Goal: Task Accomplishment & Management: Complete application form

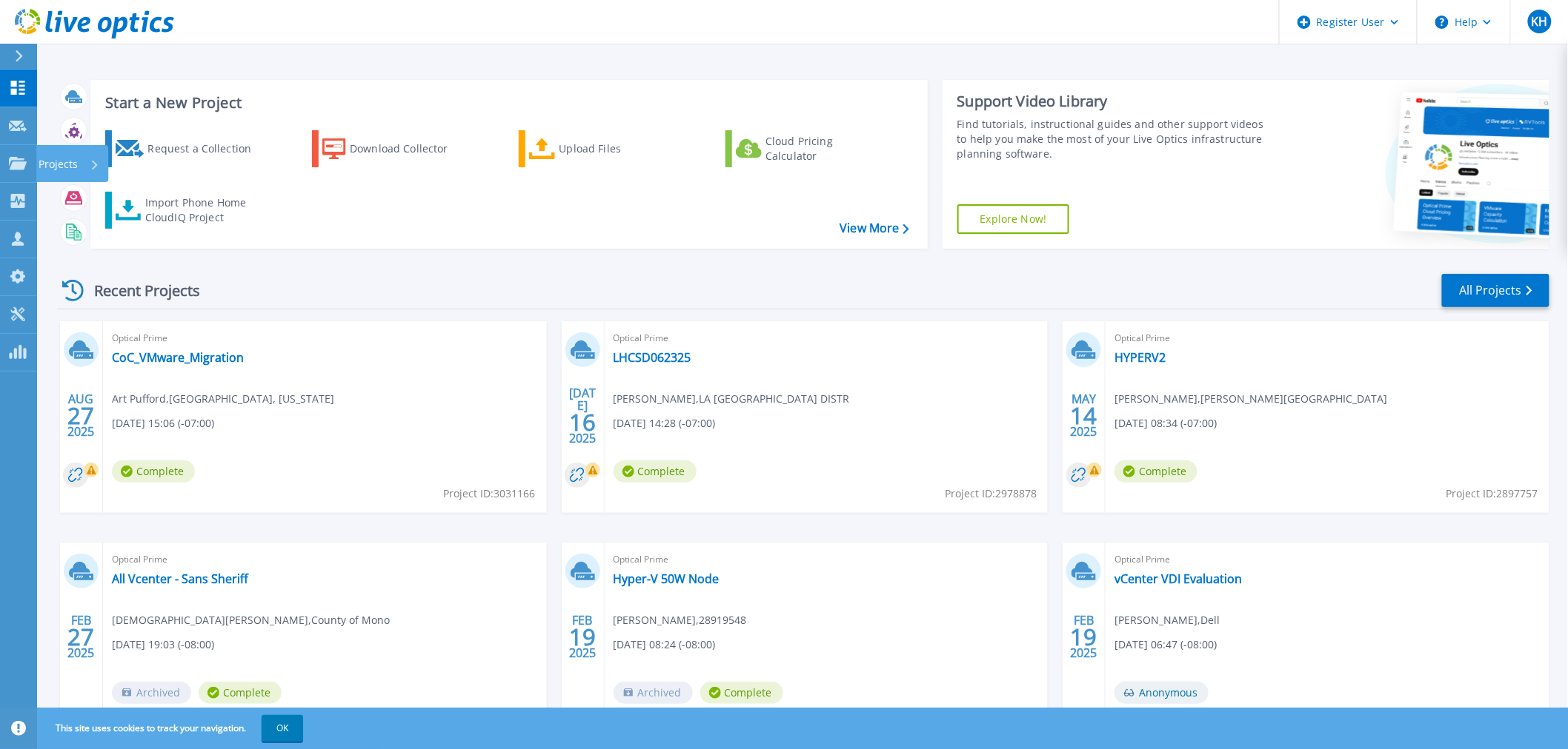
click at [15, 162] on icon at bounding box center [17, 163] width 17 height 12
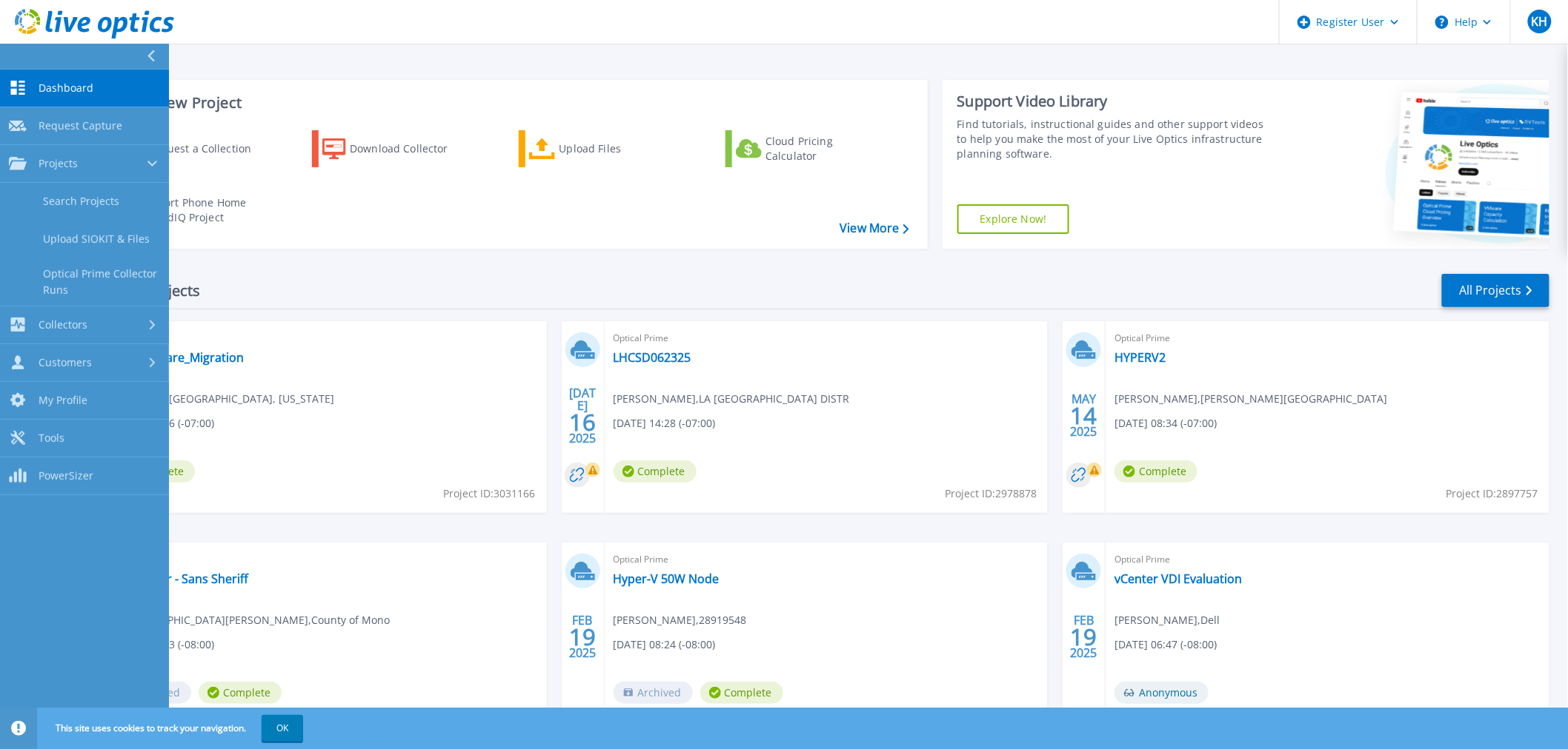
click at [85, 351] on link "Customers Customers" at bounding box center [84, 363] width 169 height 38
click at [92, 288] on link "Request Capture" at bounding box center [84, 277] width 169 height 38
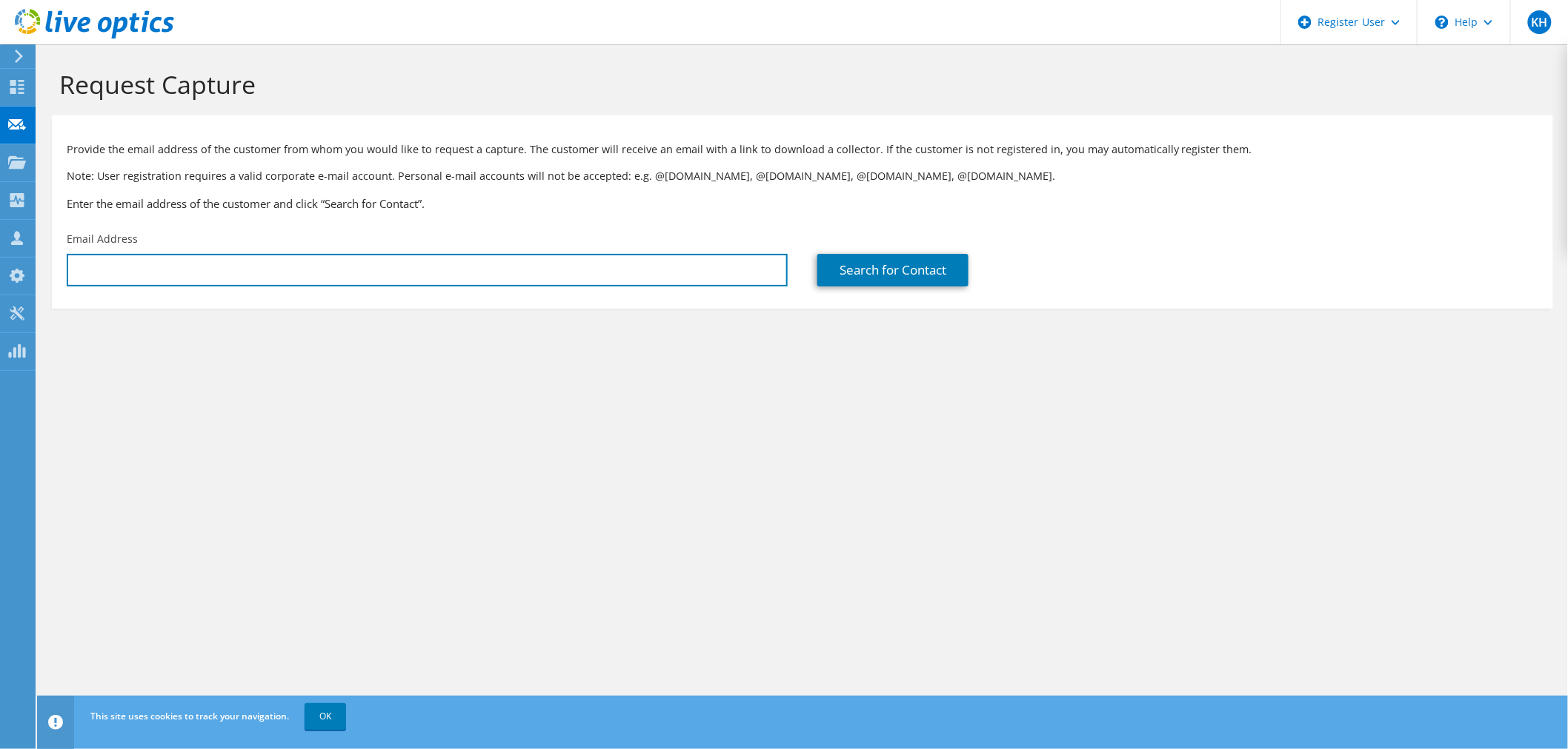
click at [175, 270] on input "text" at bounding box center [427, 270] width 721 height 32
paste input "zmendoza@eurekausd.org"
type input "zmendoza@eurekausd.org"
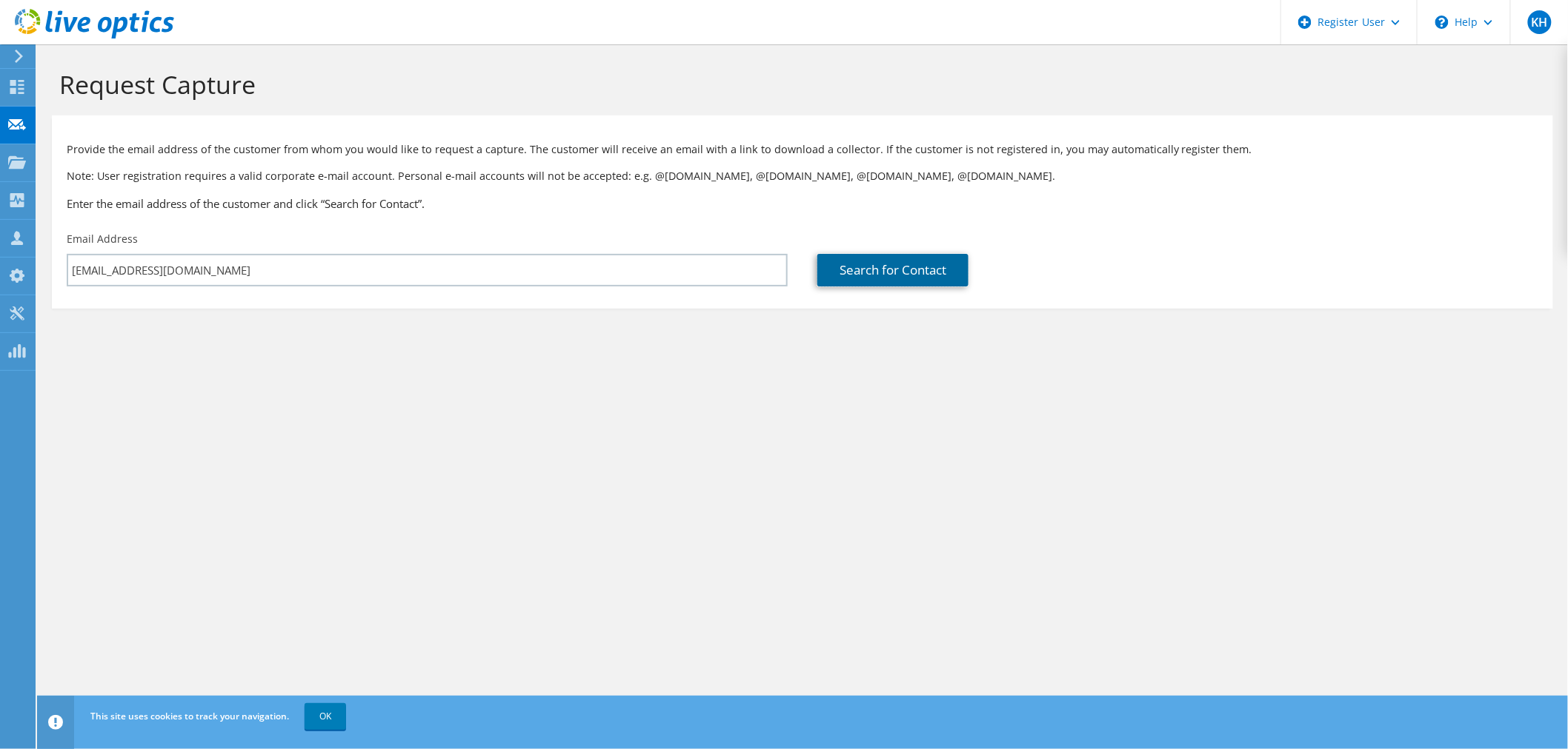
click at [902, 264] on link "Search for Contact" at bounding box center [892, 270] width 151 height 32
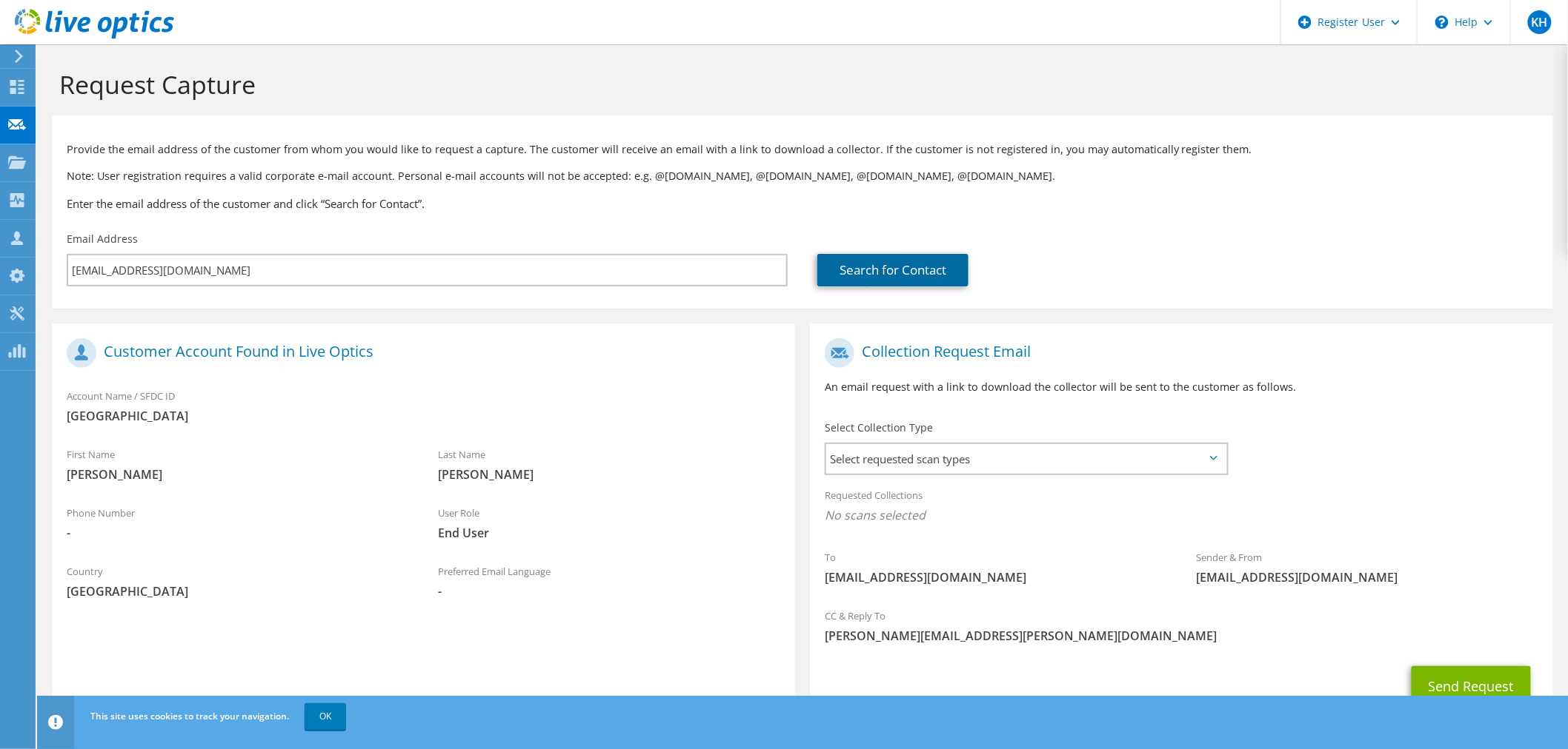
scroll to position [62, 0]
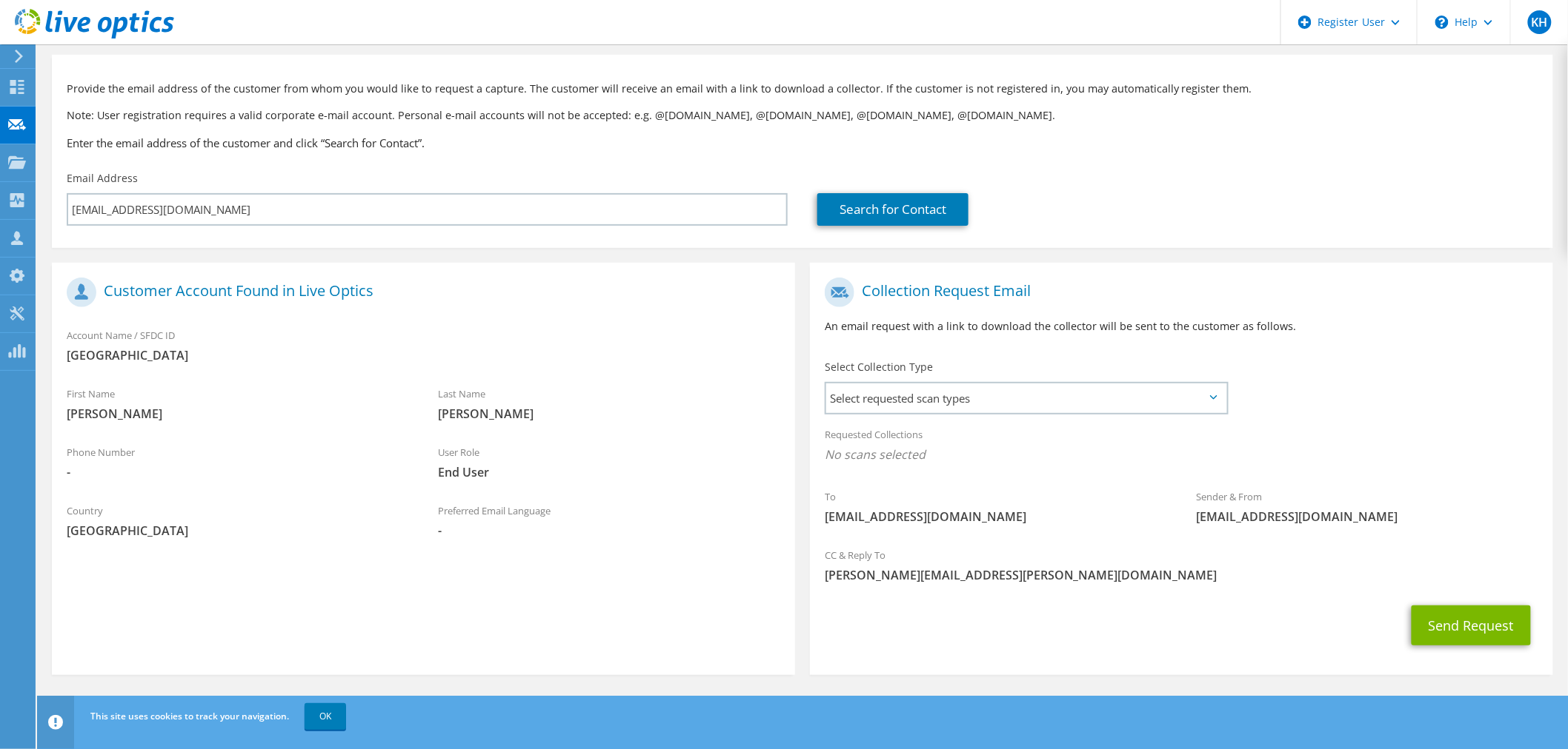
click at [1102, 399] on span "Select requested scan types" at bounding box center [1026, 399] width 400 height 30
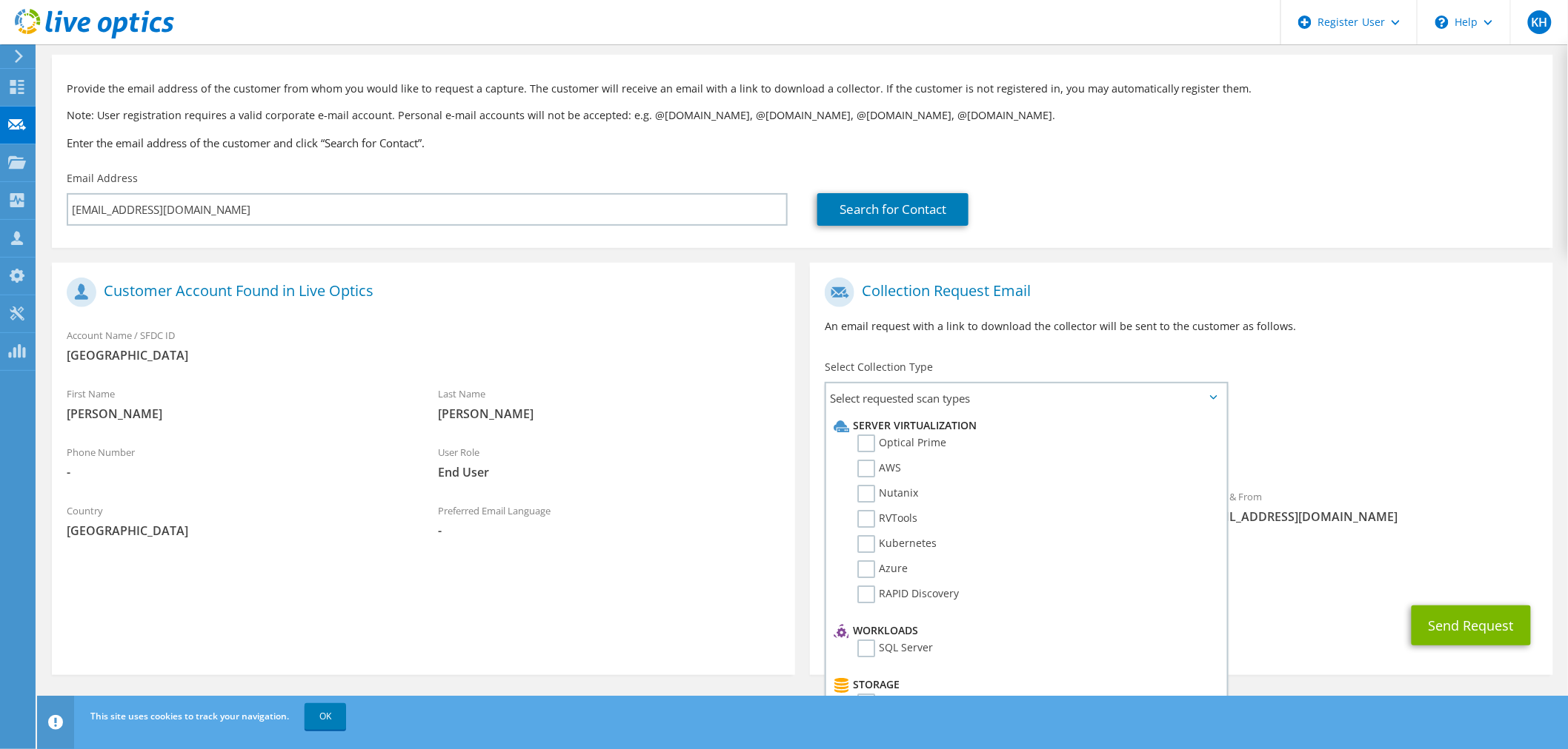
click at [880, 435] on label "Optical Prime" at bounding box center [902, 443] width 89 height 17
click at [0, 0] on input "Optical Prime" at bounding box center [0, 0] width 0 height 0
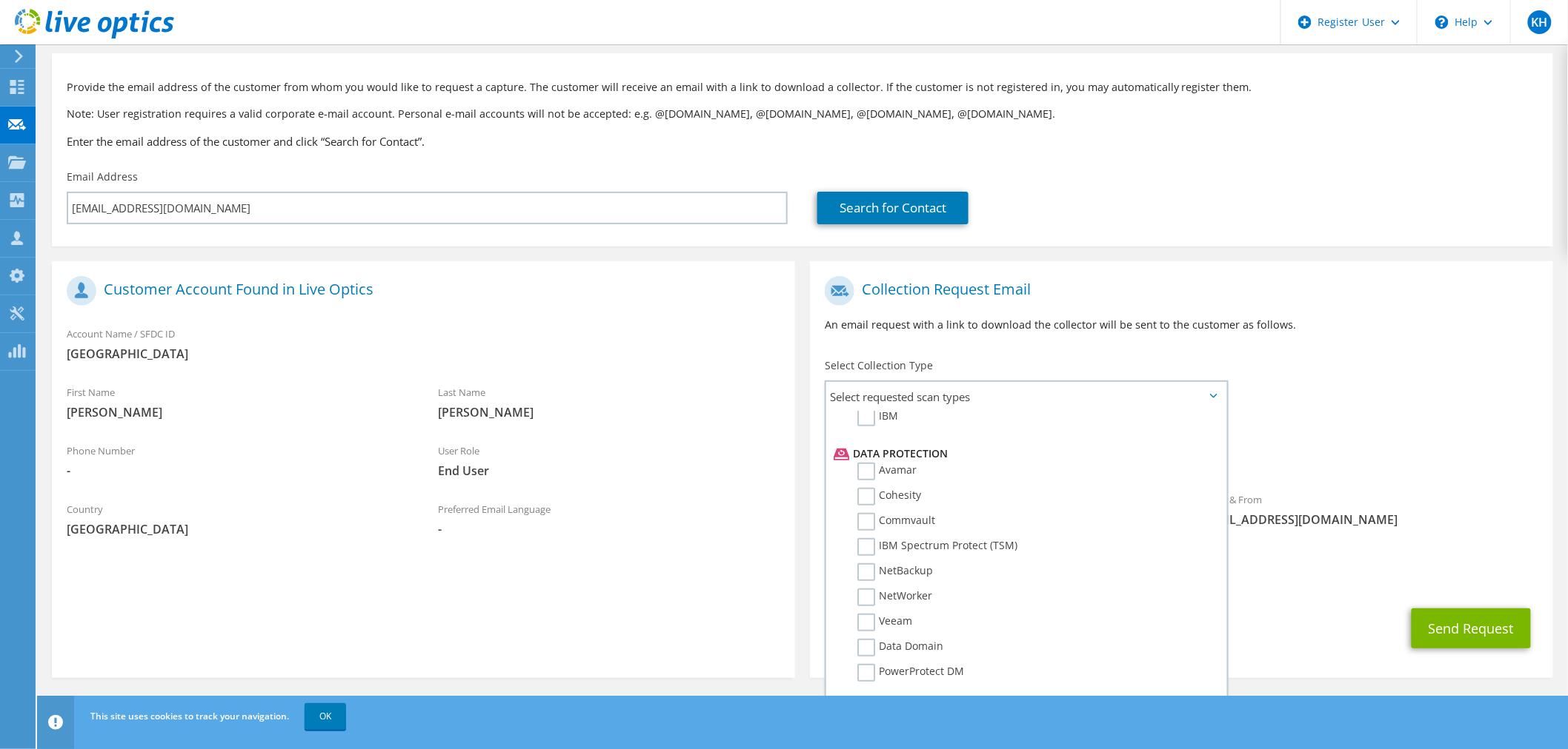
scroll to position [66, 0]
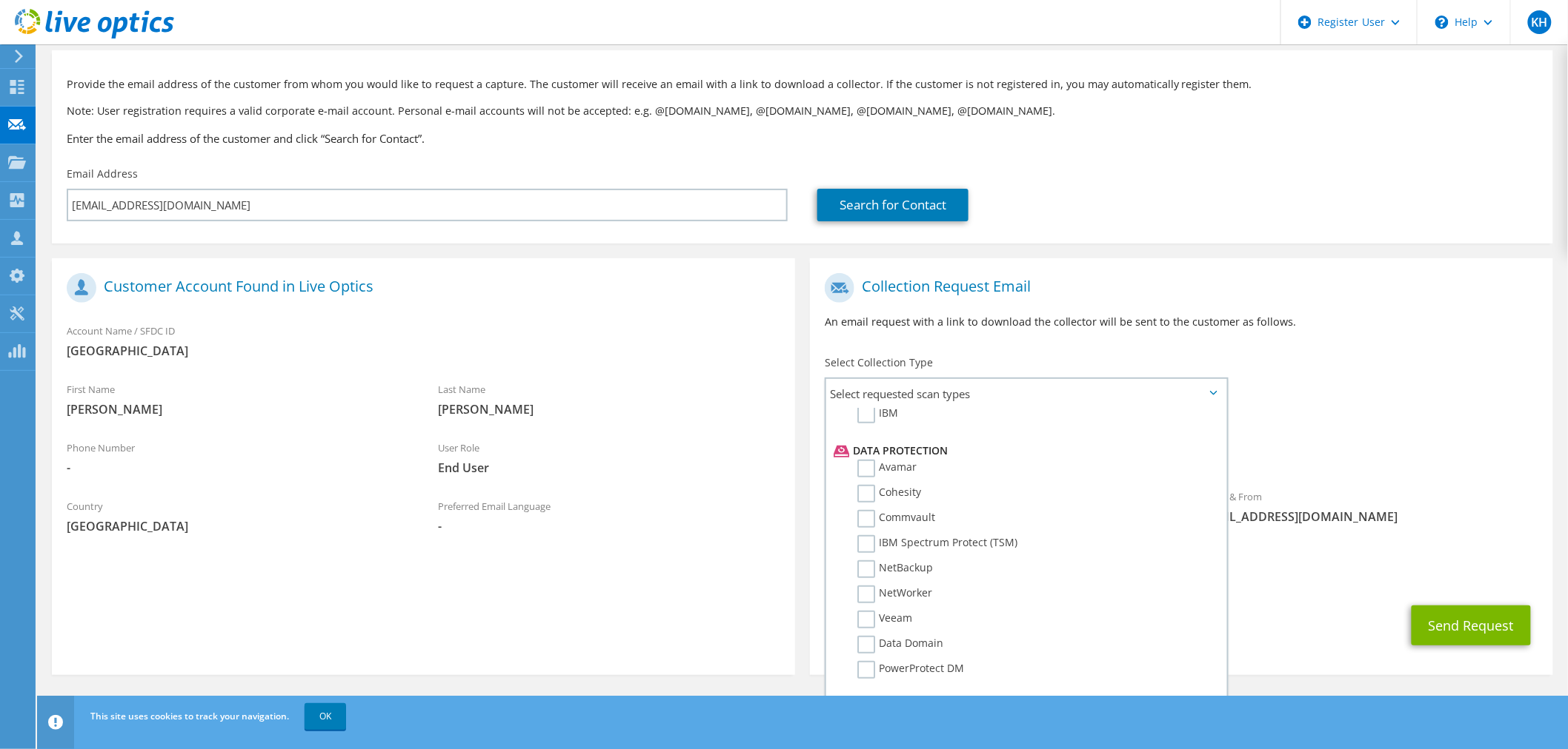
click at [1341, 385] on div "To zmendoza@eurekausd.org Sender & From liveoptics@liveoptics.com" at bounding box center [1181, 402] width 743 height 274
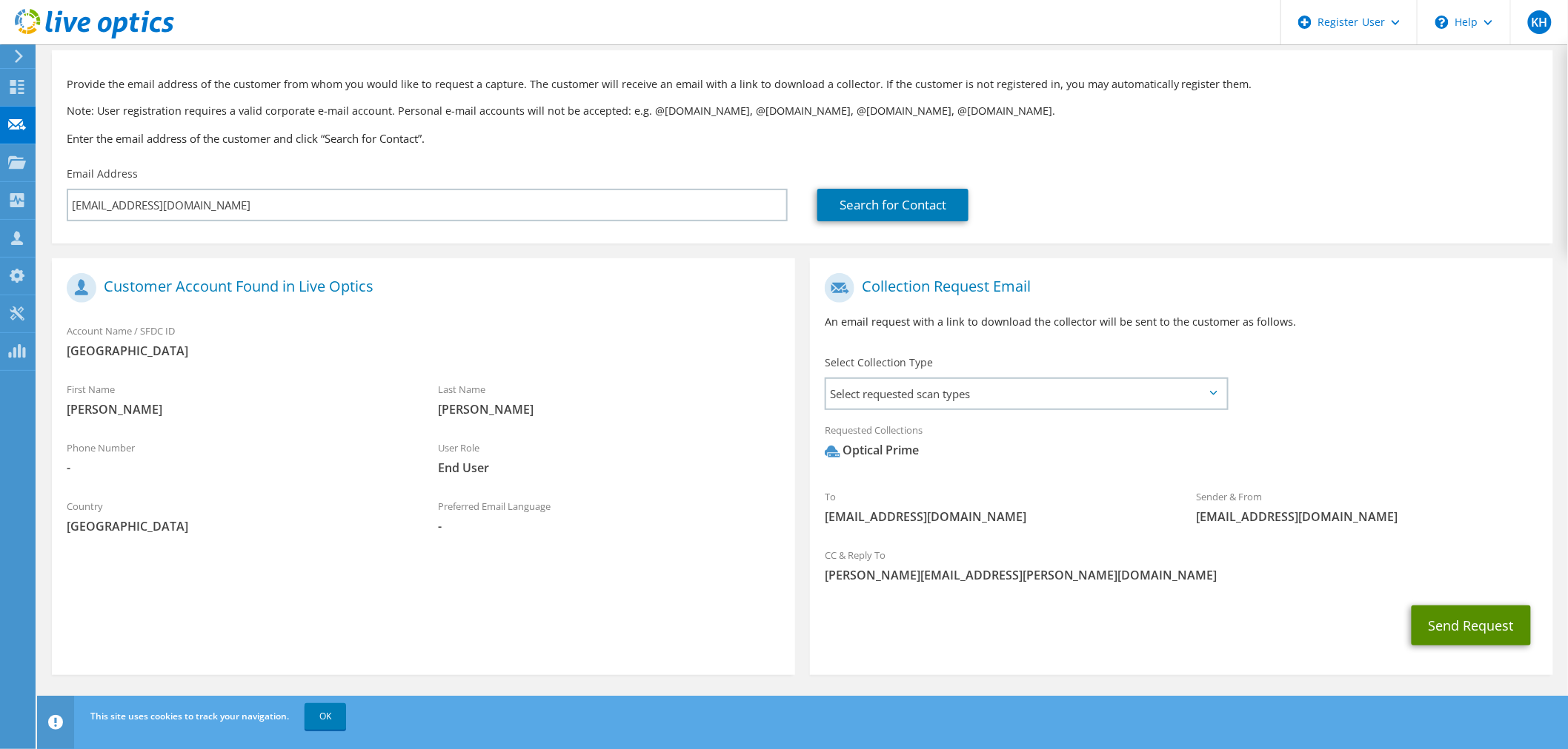
drag, startPoint x: 1460, startPoint y: 626, endPoint x: 1439, endPoint y: 475, distance: 152.5
click at [1439, 475] on section "Collection Request Email An email request with a link to download the collector…" at bounding box center [1181, 467] width 743 height 417
click at [1489, 629] on button "Send Request" at bounding box center [1471, 626] width 119 height 40
